Goal: Task Accomplishment & Management: Use online tool/utility

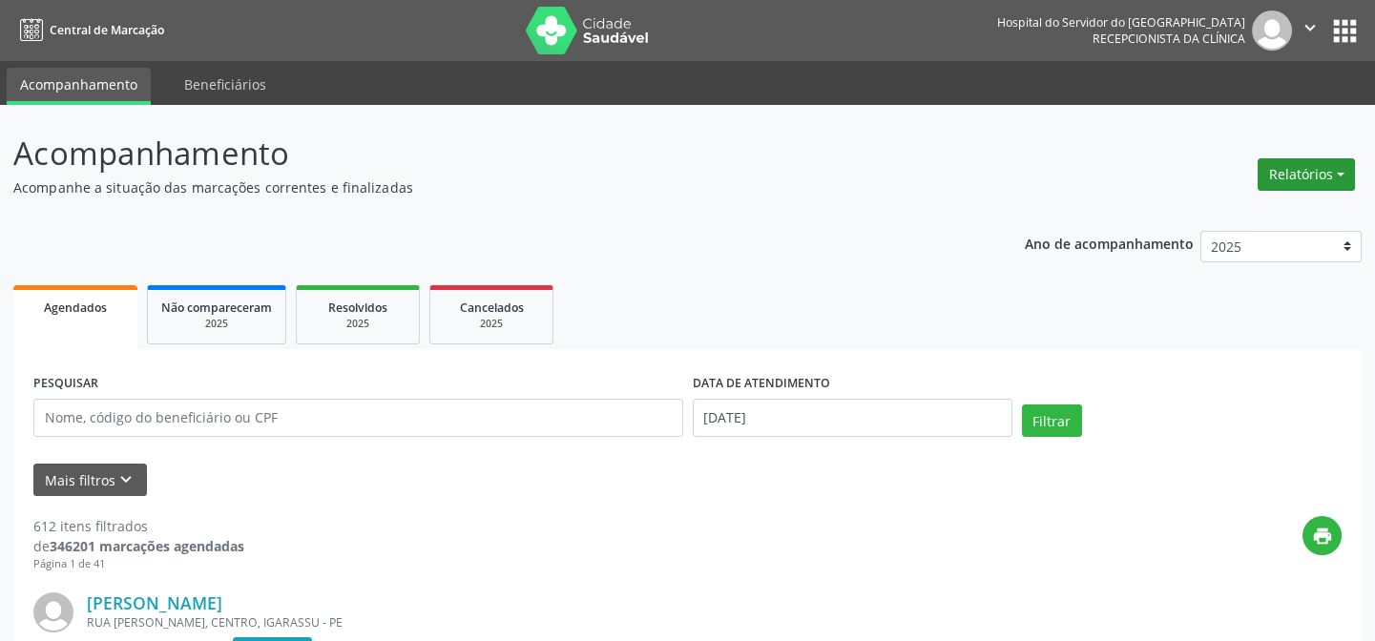
click at [1318, 169] on button "Relatórios" at bounding box center [1306, 174] width 97 height 32
click at [1265, 219] on link "Agendamentos" at bounding box center [1252, 214] width 205 height 27
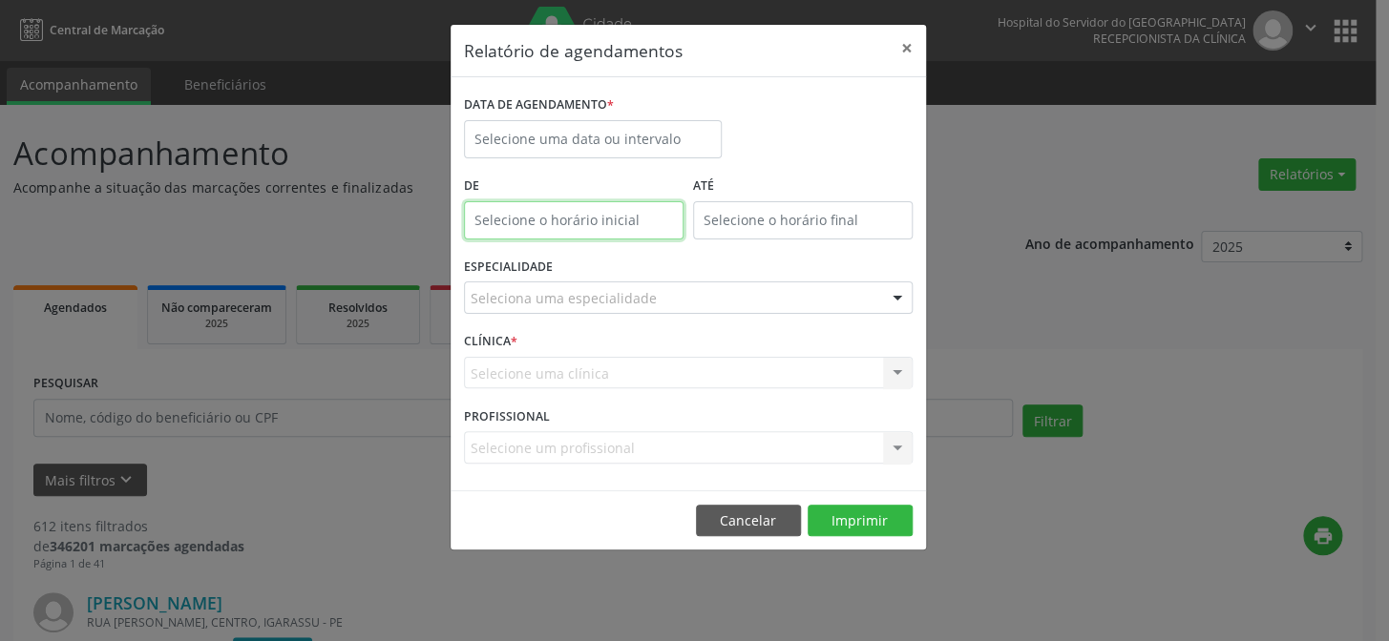
click at [573, 226] on input "text" at bounding box center [574, 220] width 220 height 38
type input "12:00"
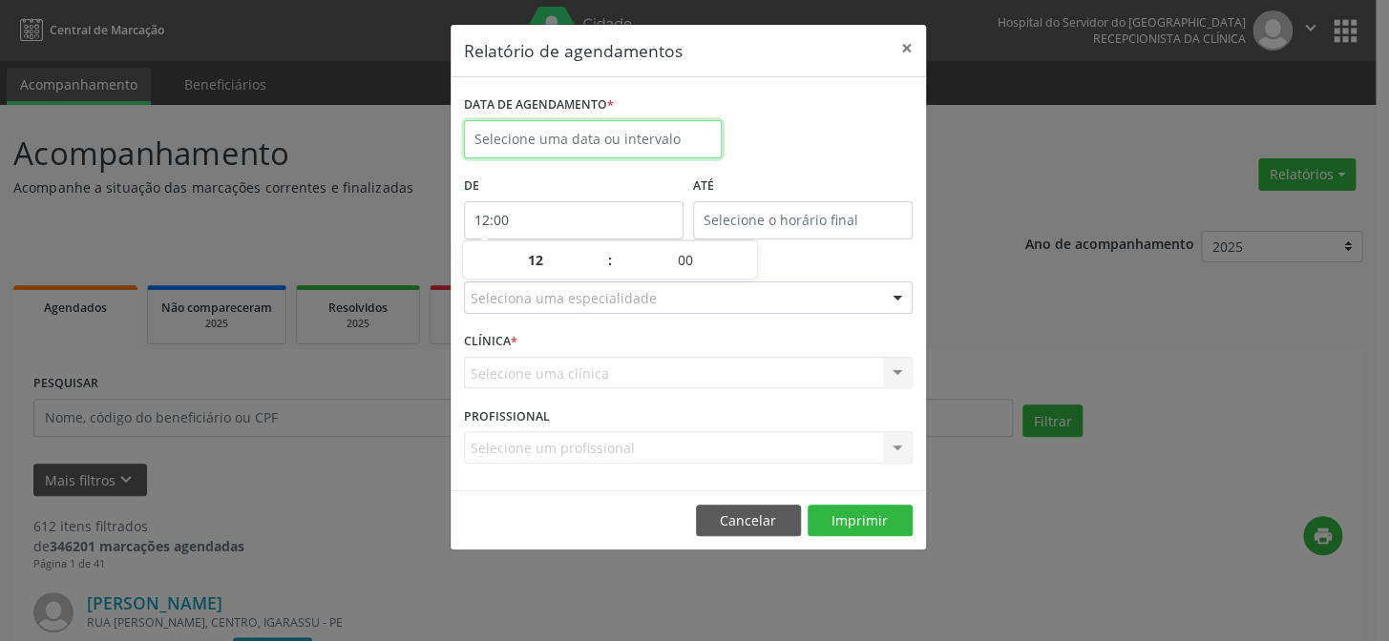
click at [531, 133] on input "text" at bounding box center [593, 139] width 258 height 38
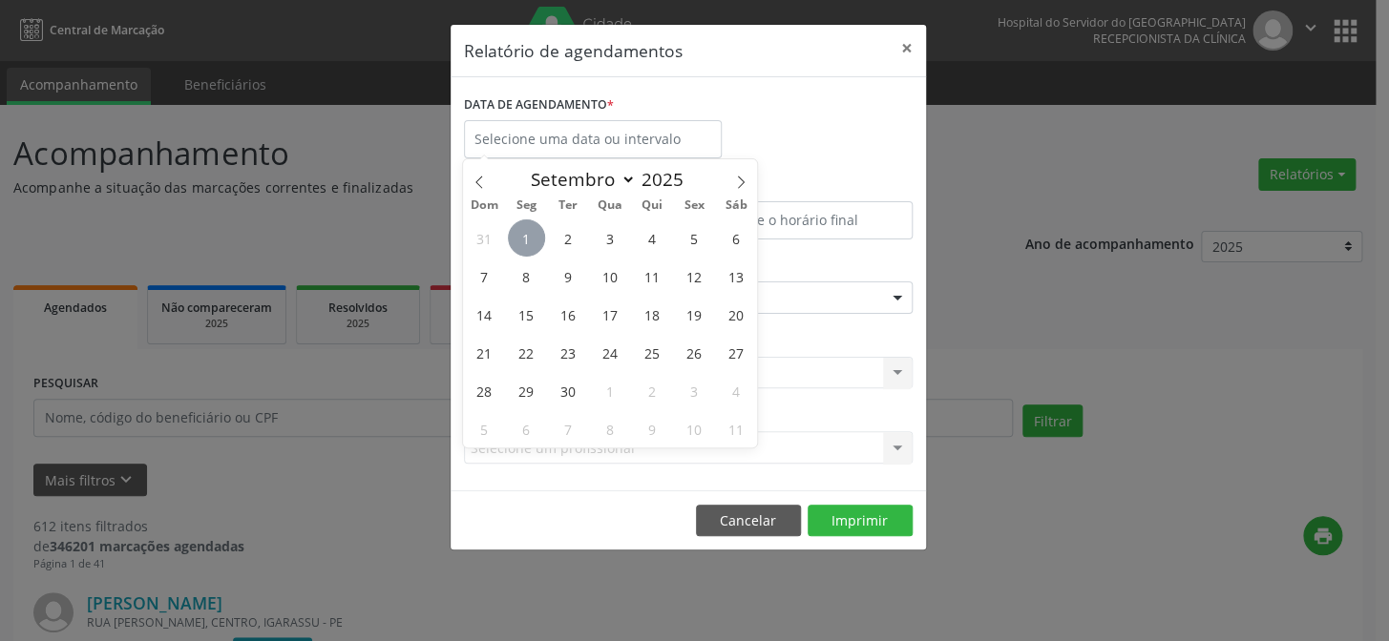
click at [522, 228] on span "1" at bounding box center [526, 238] width 37 height 37
type input "[DATE]"
click at [522, 228] on span "1" at bounding box center [526, 238] width 37 height 37
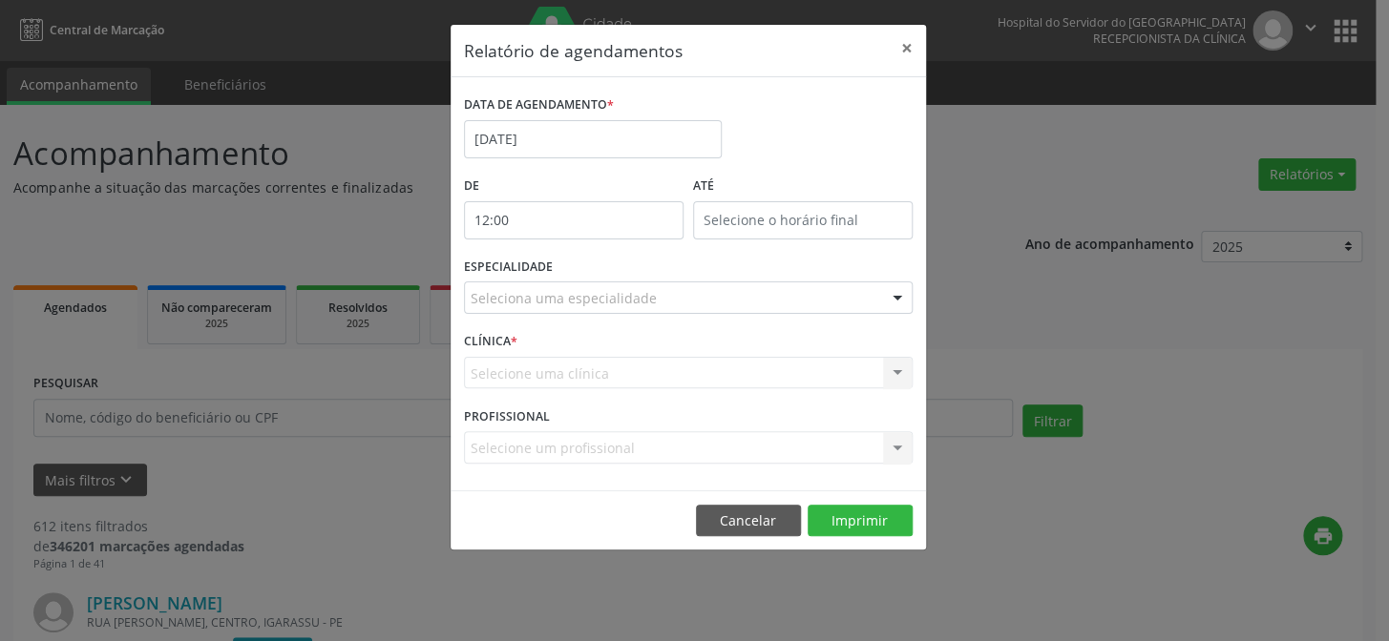
click at [540, 188] on label "De" at bounding box center [574, 187] width 220 height 30
click at [490, 189] on label "De" at bounding box center [574, 187] width 220 height 30
click at [564, 228] on input "12:00" at bounding box center [574, 220] width 220 height 38
click at [598, 267] on span at bounding box center [600, 270] width 13 height 19
type input "11:00"
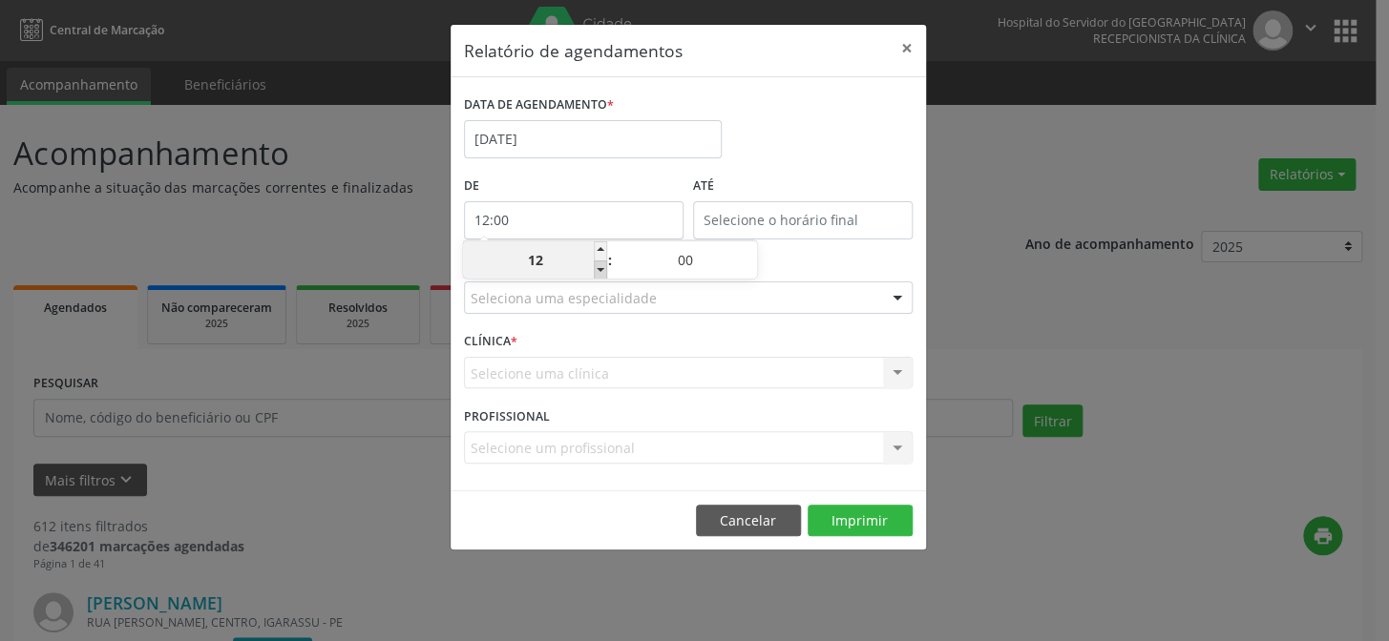
type input "11"
click at [598, 267] on span at bounding box center [600, 270] width 13 height 19
type input "10:00"
type input "10"
click at [598, 267] on span at bounding box center [600, 270] width 13 height 19
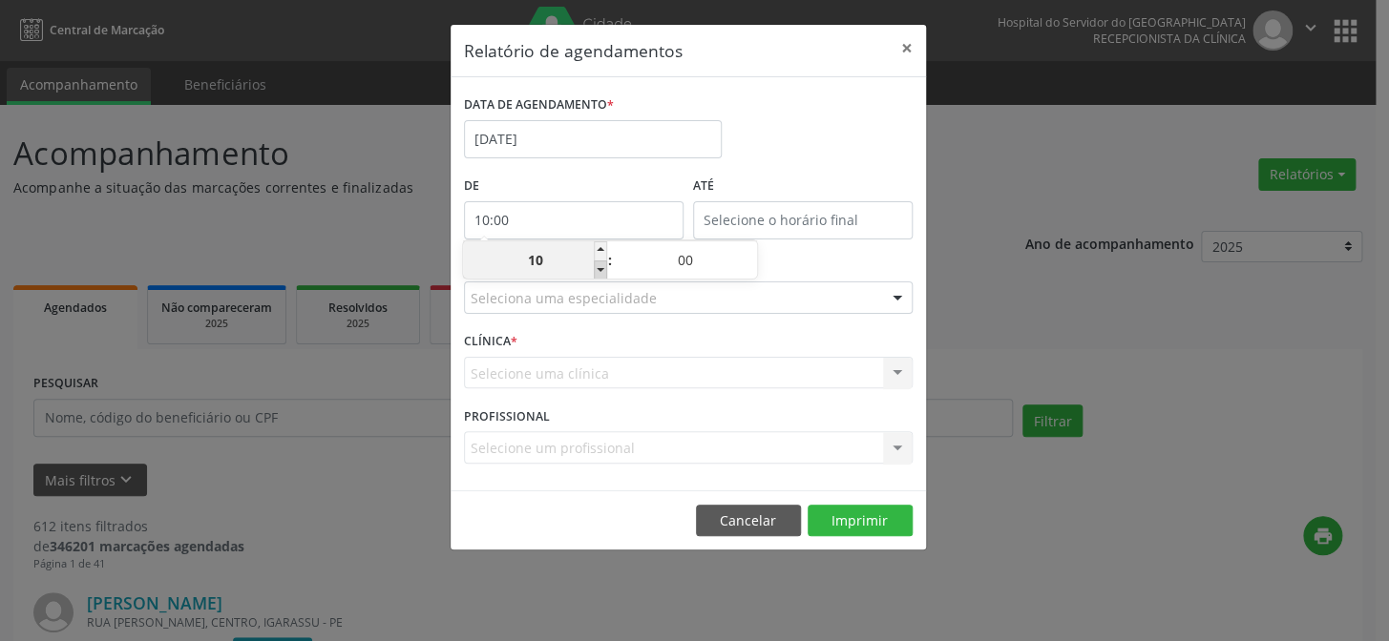
type input "09:00"
type input "09"
click at [598, 267] on span at bounding box center [600, 270] width 13 height 19
type input "08:00"
type input "08"
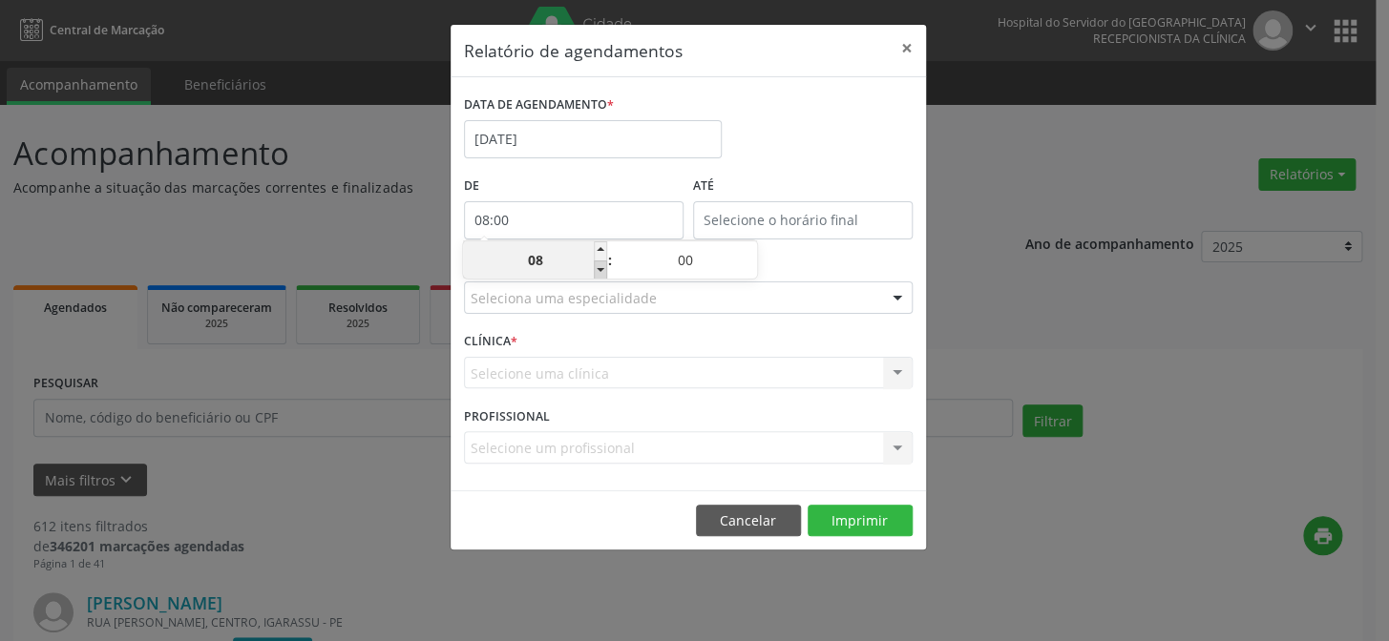
click at [598, 267] on span at bounding box center [600, 270] width 13 height 19
type input "07:00"
type input "07"
click at [755, 219] on input "12:00" at bounding box center [803, 220] width 220 height 38
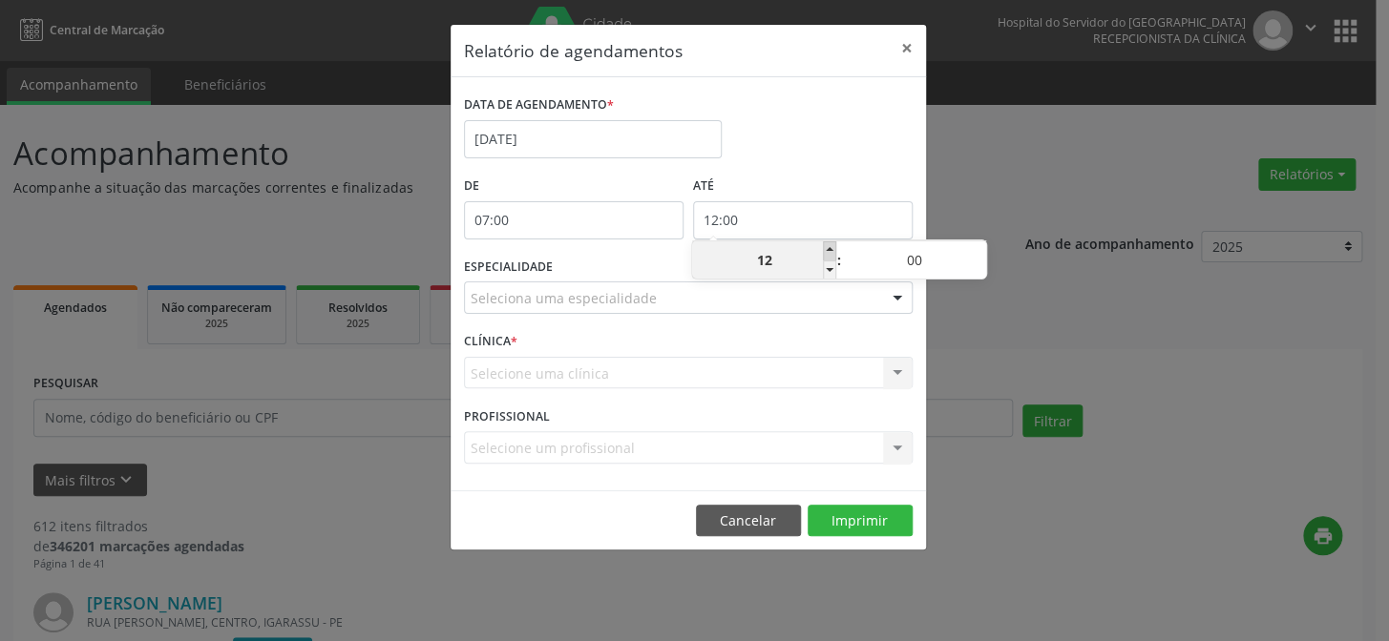
click at [828, 251] on span at bounding box center [829, 250] width 13 height 19
type input "13:00"
type input "13"
click at [828, 251] on span at bounding box center [829, 250] width 13 height 19
type input "14:00"
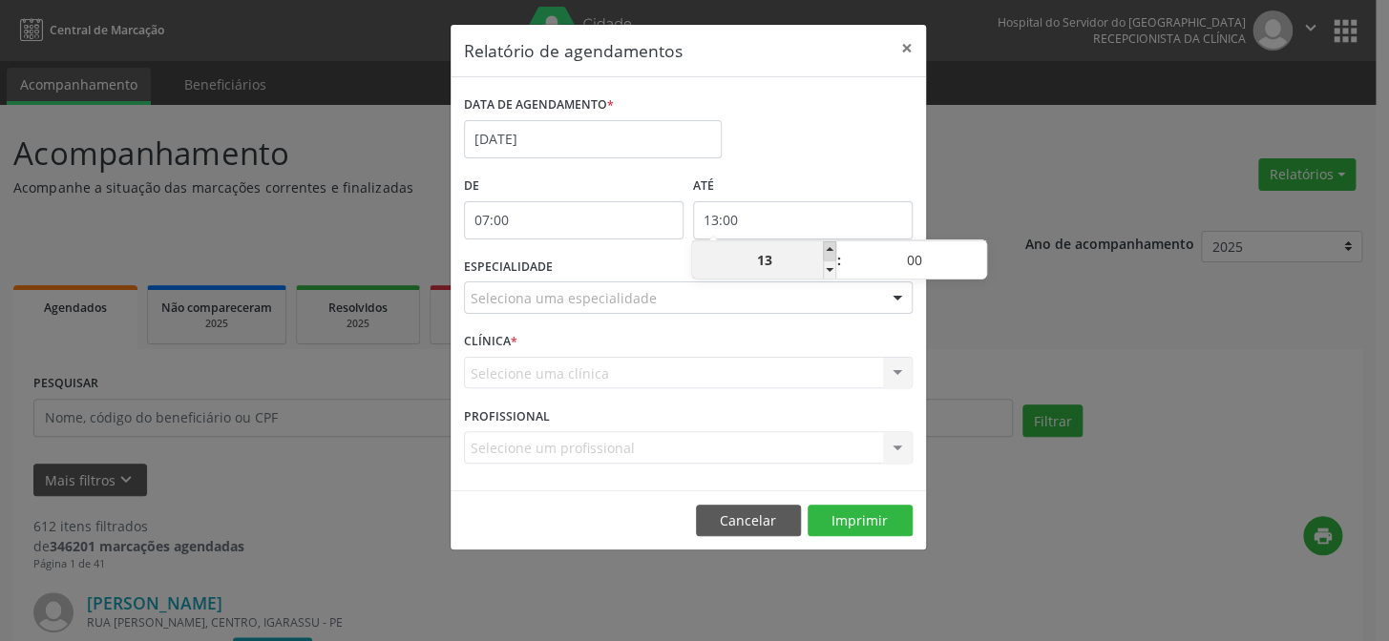
type input "14"
click at [828, 251] on span at bounding box center [829, 250] width 13 height 19
type input "15:00"
type input "15"
click at [828, 251] on span at bounding box center [829, 250] width 13 height 19
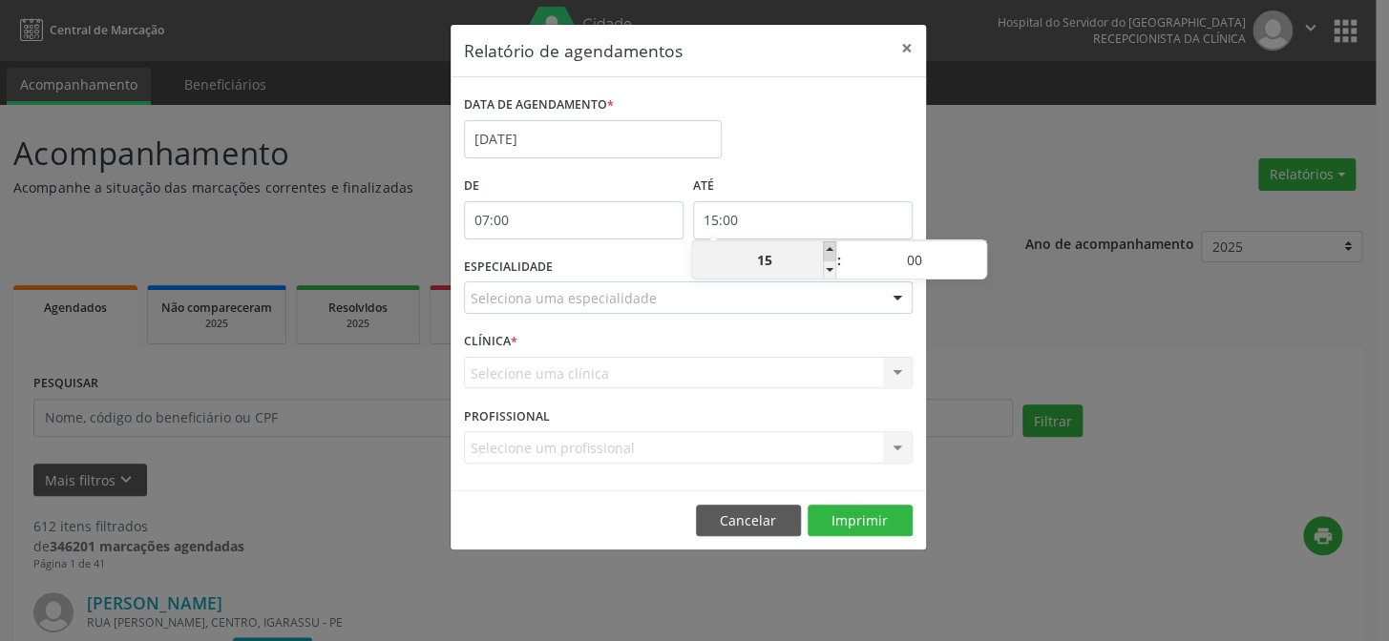
type input "16:00"
type input "16"
click at [828, 251] on span at bounding box center [829, 250] width 13 height 19
type input "17:00"
type input "17"
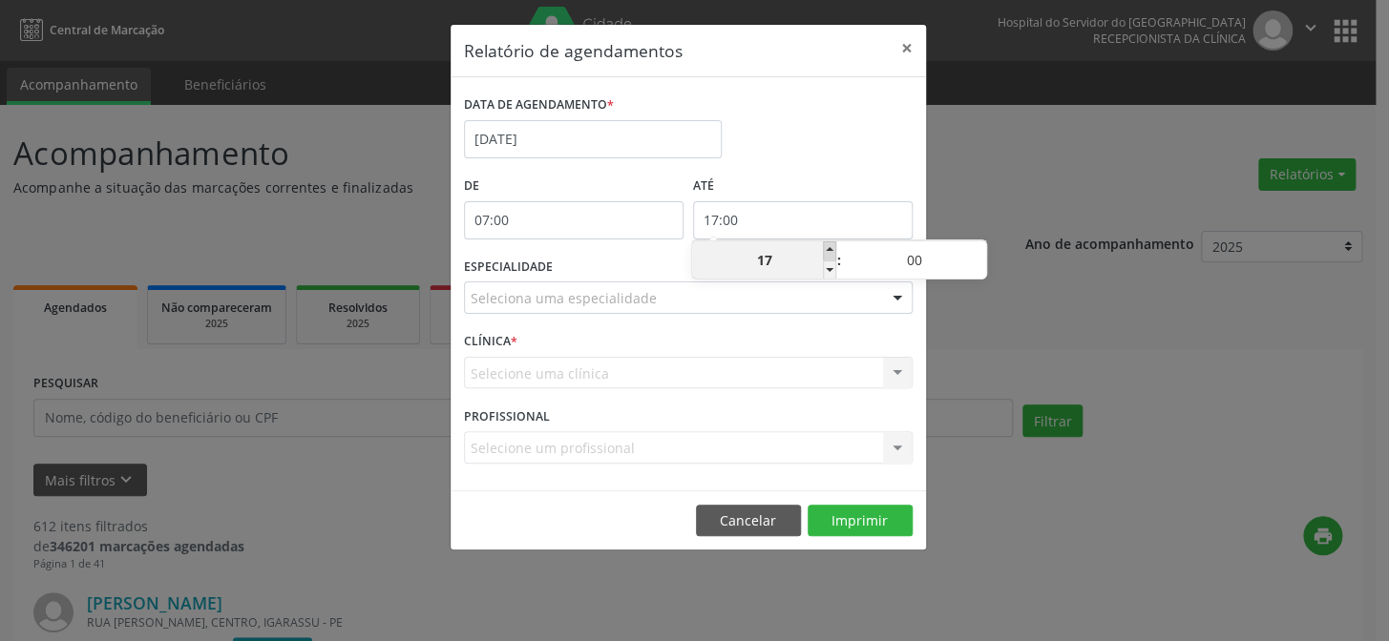
click at [828, 251] on span at bounding box center [829, 250] width 13 height 19
type input "18:00"
type input "18"
click at [828, 251] on span at bounding box center [829, 250] width 13 height 19
type input "19:00"
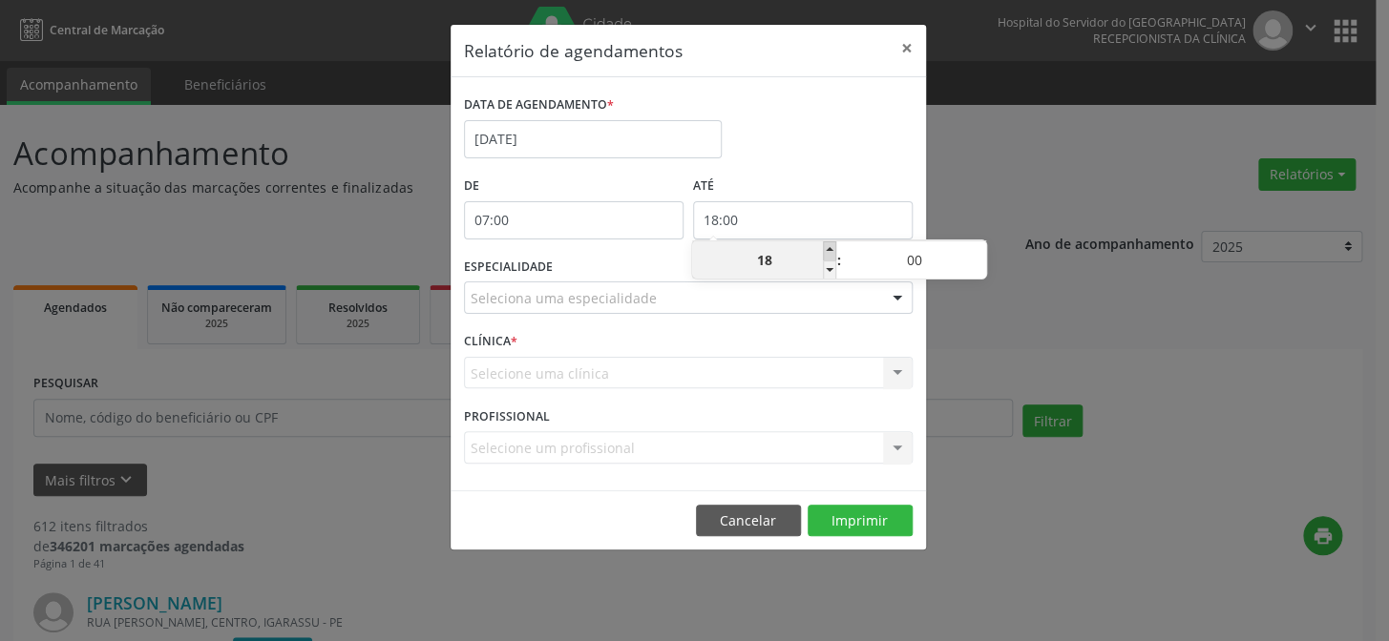
type input "19"
click at [828, 251] on span at bounding box center [829, 250] width 13 height 19
type input "20:00"
type input "20"
click at [828, 251] on span at bounding box center [829, 250] width 13 height 19
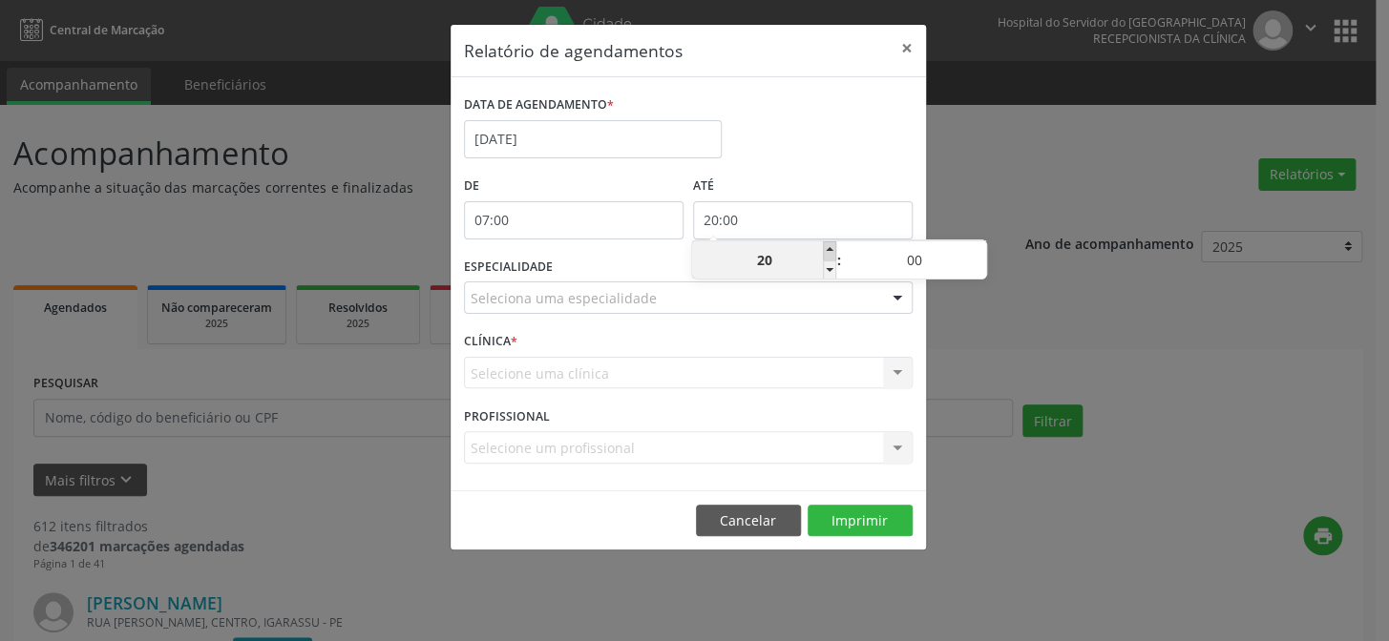
type input "21:00"
type input "21"
click at [889, 296] on div at bounding box center [897, 299] width 29 height 32
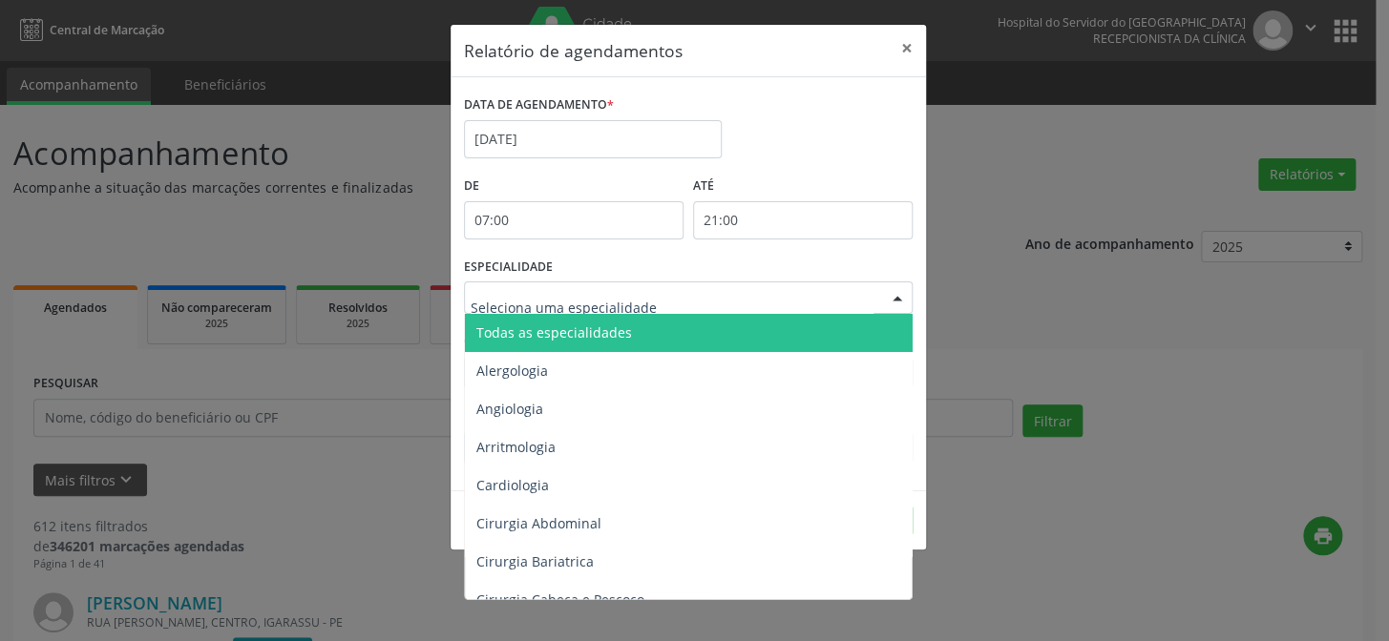
click at [815, 324] on span "Todas as especialidades" at bounding box center [690, 333] width 450 height 38
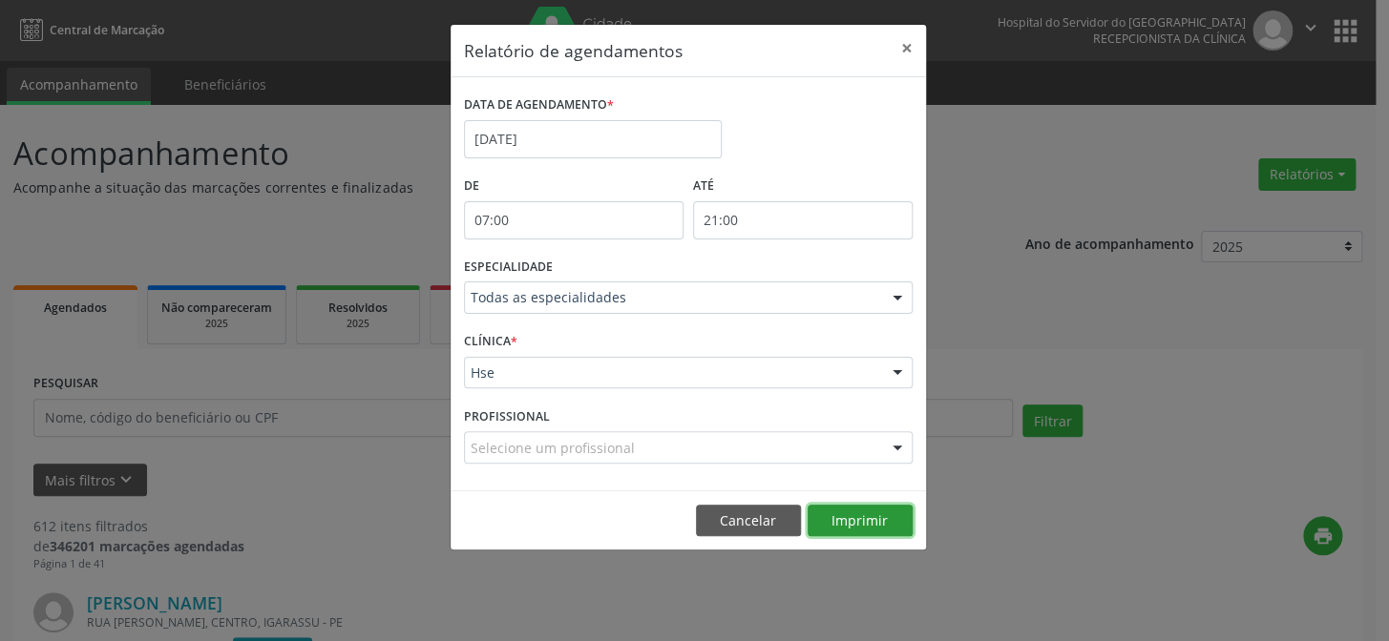
click at [866, 529] on button "Imprimir" at bounding box center [859, 521] width 105 height 32
